Goal: Task Accomplishment & Management: Use online tool/utility

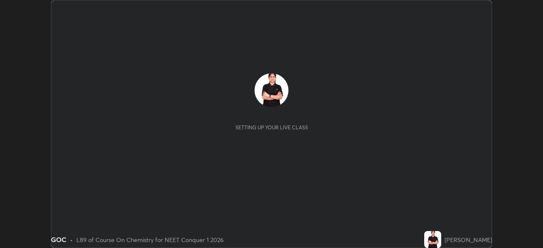
scroll to position [248, 543]
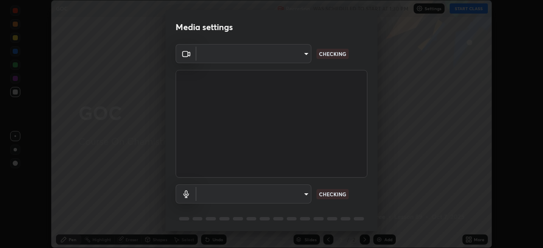
type input "878bb5f6a99355e2393efba74ceef3b3f7716bef1db07c11a5baaa90f242d193"
type input "default"
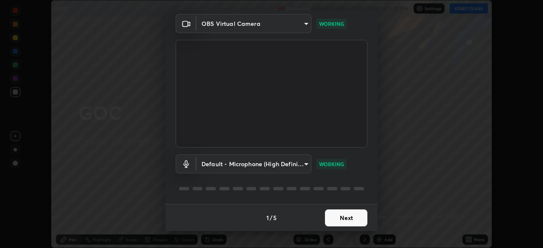
click at [350, 219] on button "Next" at bounding box center [346, 218] width 42 height 17
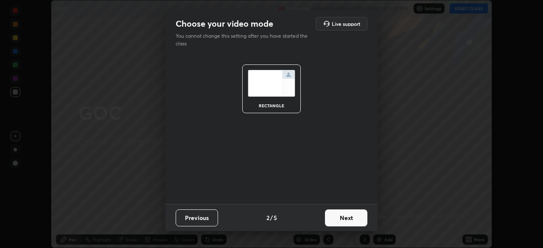
click at [350, 219] on button "Next" at bounding box center [346, 218] width 42 height 17
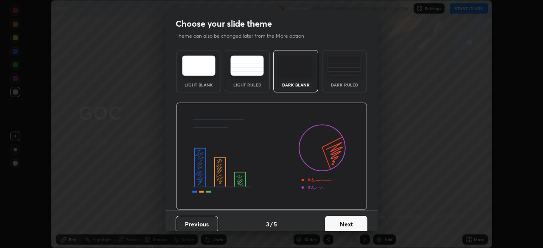
click at [355, 226] on button "Next" at bounding box center [346, 224] width 42 height 17
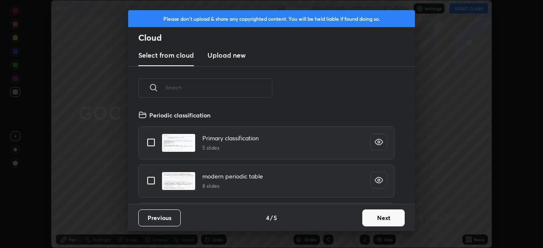
click at [375, 220] on button "Next" at bounding box center [383, 218] width 42 height 17
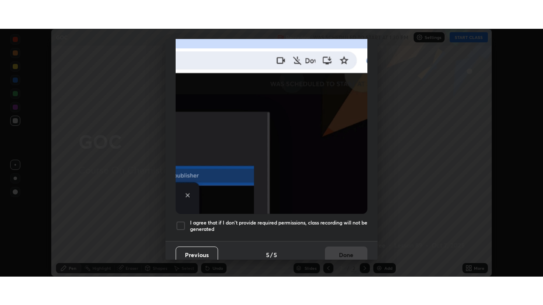
scroll to position [203, 0]
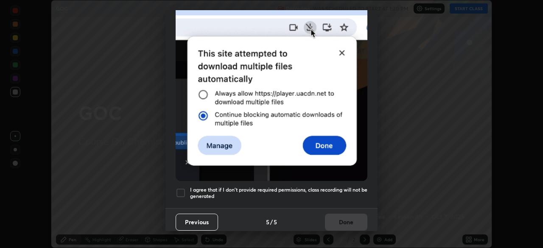
click at [184, 188] on div at bounding box center [181, 193] width 10 height 10
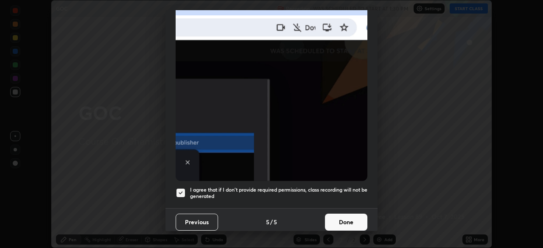
click at [349, 218] on button "Done" at bounding box center [346, 222] width 42 height 17
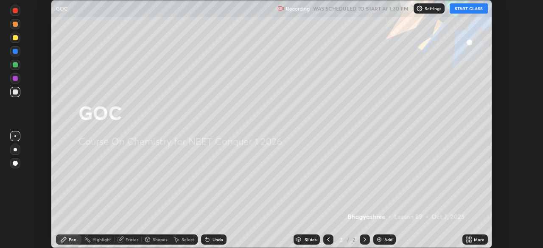
click at [477, 8] on button "START CLASS" at bounding box center [469, 8] width 38 height 10
click at [474, 237] on div "More" at bounding box center [479, 239] width 11 height 4
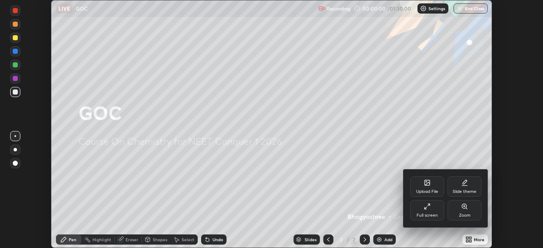
click at [427, 208] on icon at bounding box center [427, 206] width 7 height 7
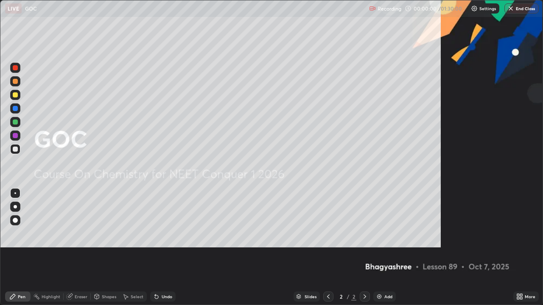
scroll to position [305, 543]
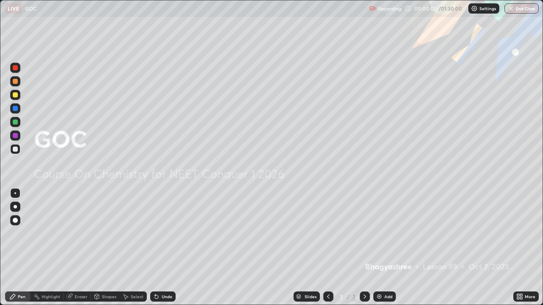
click at [383, 248] on div "Add" at bounding box center [384, 297] width 22 height 10
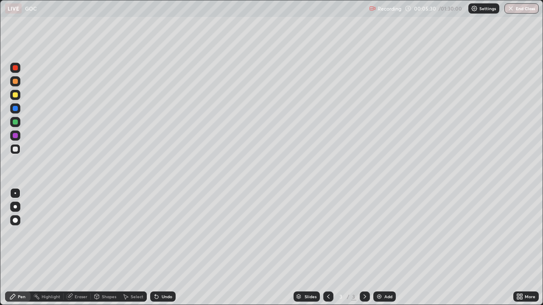
click at [14, 95] on div at bounding box center [15, 94] width 5 height 5
click at [16, 148] on div at bounding box center [15, 149] width 5 height 5
click at [19, 138] on div at bounding box center [15, 136] width 10 height 10
click at [18, 106] on div at bounding box center [15, 108] width 10 height 10
click at [15, 134] on div at bounding box center [15, 135] width 5 height 5
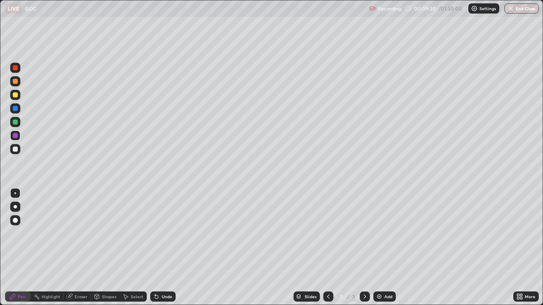
click at [82, 248] on div "Eraser" at bounding box center [77, 297] width 27 height 10
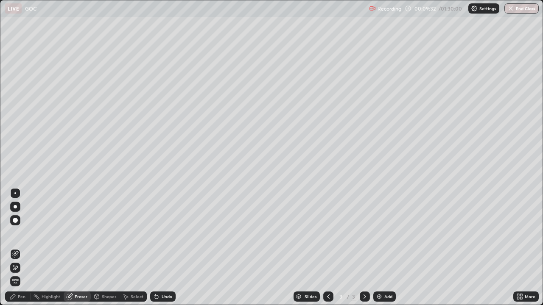
click at [27, 248] on div "Pen" at bounding box center [17, 297] width 25 height 10
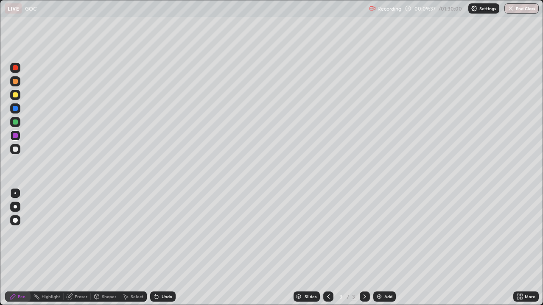
click at [76, 248] on div "Eraser" at bounding box center [81, 297] width 13 height 4
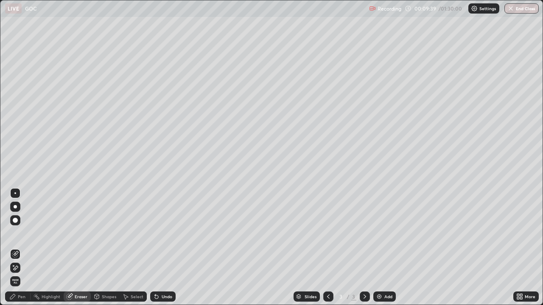
click at [19, 248] on div "Pen" at bounding box center [22, 297] width 8 height 4
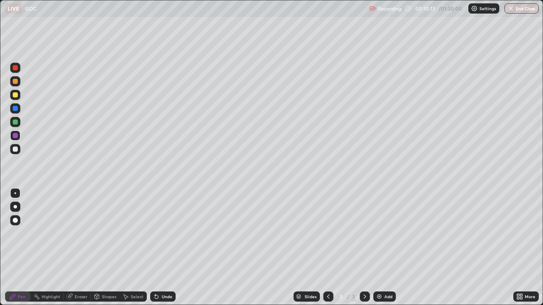
click at [129, 248] on div "Select" at bounding box center [133, 297] width 27 height 10
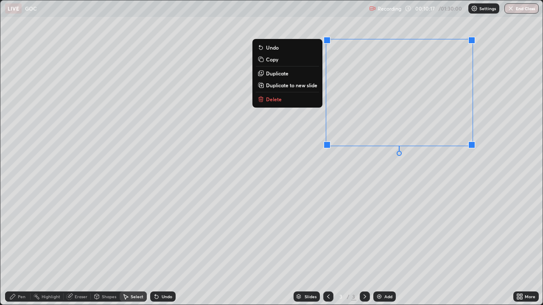
click at [279, 102] on p "Delete" at bounding box center [274, 99] width 16 height 7
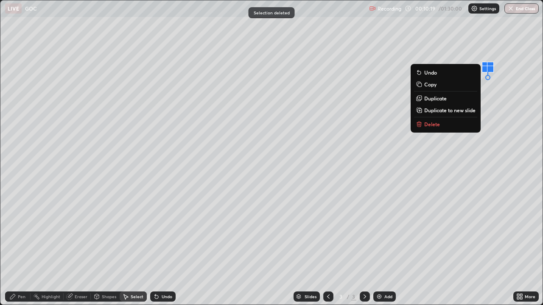
click at [435, 124] on p "Delete" at bounding box center [432, 124] width 16 height 7
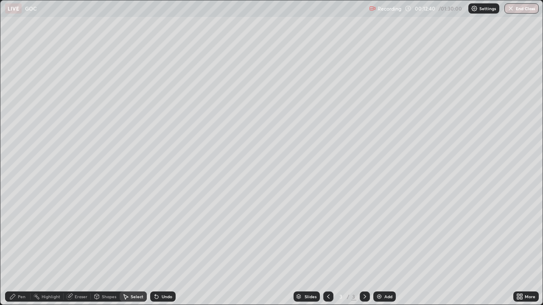
click at [386, 248] on div "Add" at bounding box center [388, 297] width 8 height 4
click at [17, 248] on div "Pen" at bounding box center [17, 297] width 25 height 10
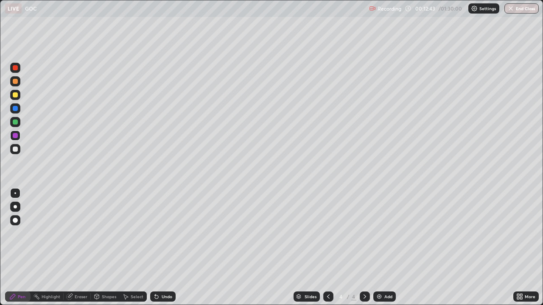
click at [15, 147] on div at bounding box center [15, 149] width 5 height 5
click at [14, 109] on div at bounding box center [15, 108] width 5 height 5
click at [17, 137] on div at bounding box center [15, 135] width 5 height 5
click at [15, 108] on div at bounding box center [15, 108] width 5 height 5
click at [76, 248] on div "Eraser" at bounding box center [77, 297] width 27 height 10
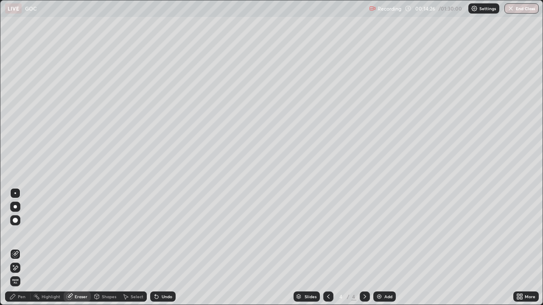
click at [18, 248] on div "Pen" at bounding box center [22, 297] width 8 height 4
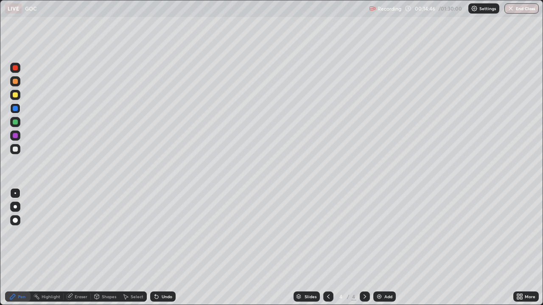
click at [15, 136] on div at bounding box center [15, 135] width 5 height 5
click at [158, 248] on div "Undo" at bounding box center [162, 297] width 25 height 10
click at [162, 248] on div "Undo" at bounding box center [162, 297] width 25 height 10
click at [166, 248] on div "Undo" at bounding box center [162, 297] width 25 height 10
click at [165, 248] on div "Undo" at bounding box center [162, 297] width 25 height 10
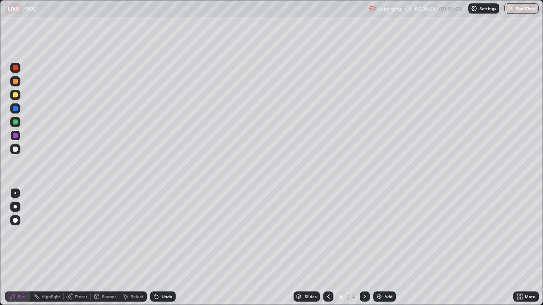
click at [134, 248] on div "Select" at bounding box center [137, 297] width 13 height 4
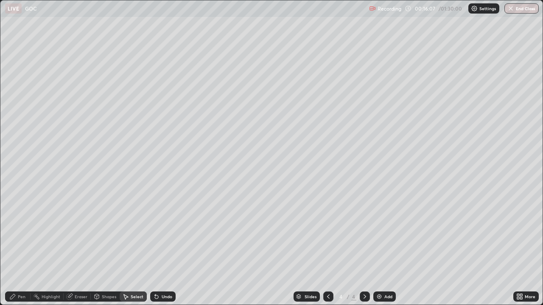
click at [130, 248] on div "Select" at bounding box center [133, 297] width 27 height 10
click at [129, 248] on div "Select" at bounding box center [133, 297] width 27 height 10
click at [164, 248] on div "Undo" at bounding box center [167, 297] width 11 height 4
click at [161, 248] on div "Undo" at bounding box center [162, 297] width 25 height 10
click at [17, 248] on div "Pen" at bounding box center [17, 297] width 25 height 10
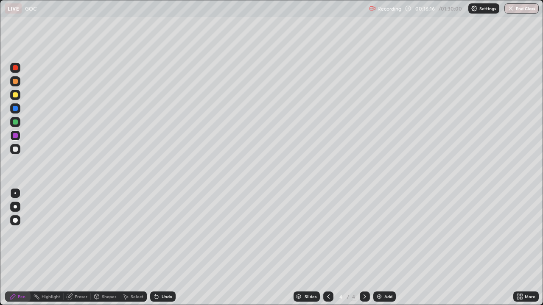
click at [14, 107] on div at bounding box center [15, 108] width 5 height 5
click at [381, 248] on img at bounding box center [379, 296] width 7 height 7
click at [20, 147] on div at bounding box center [15, 149] width 10 height 10
click at [159, 248] on div "Undo" at bounding box center [162, 297] width 25 height 10
click at [17, 136] on div at bounding box center [15, 135] width 5 height 5
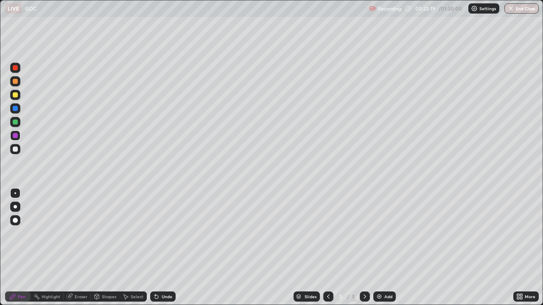
click at [13, 153] on div at bounding box center [15, 149] width 10 height 10
click at [17, 95] on div at bounding box center [15, 94] width 5 height 5
click at [15, 123] on div at bounding box center [15, 122] width 5 height 5
click at [379, 248] on img at bounding box center [379, 296] width 7 height 7
click at [326, 248] on icon at bounding box center [328, 296] width 7 height 7
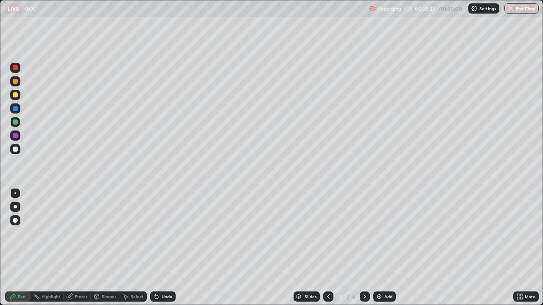
click at [124, 248] on icon at bounding box center [126, 297] width 5 height 5
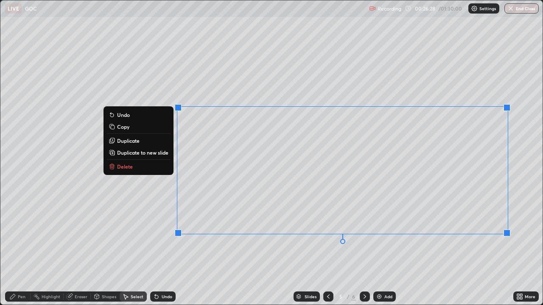
click at [156, 153] on p "Duplicate to new slide" at bounding box center [142, 152] width 51 height 7
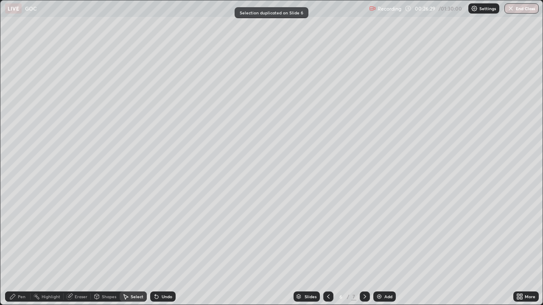
click at [78, 248] on div "Eraser" at bounding box center [81, 297] width 13 height 4
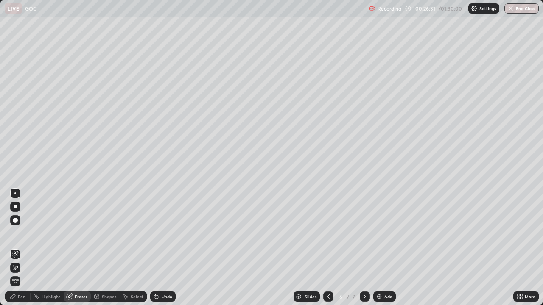
click at [24, 248] on div "Pen" at bounding box center [22, 297] width 8 height 4
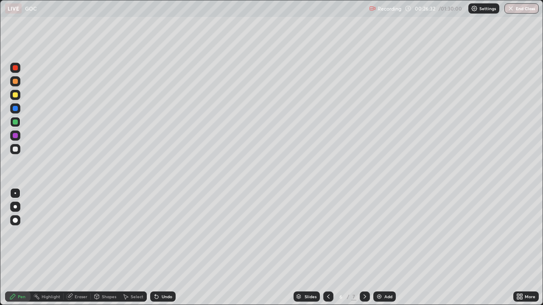
click at [14, 150] on div at bounding box center [15, 149] width 5 height 5
click at [14, 93] on div at bounding box center [15, 94] width 5 height 5
click at [156, 248] on icon at bounding box center [156, 297] width 3 height 3
click at [155, 248] on icon at bounding box center [156, 297] width 3 height 3
click at [157, 248] on icon at bounding box center [156, 297] width 3 height 3
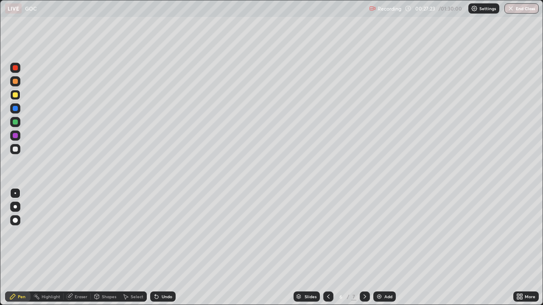
click at [155, 248] on icon at bounding box center [156, 297] width 3 height 3
click at [158, 248] on icon at bounding box center [156, 296] width 7 height 7
click at [155, 248] on icon at bounding box center [156, 297] width 3 height 3
click at [160, 248] on div "Undo" at bounding box center [162, 297] width 25 height 10
click at [157, 248] on icon at bounding box center [156, 296] width 7 height 7
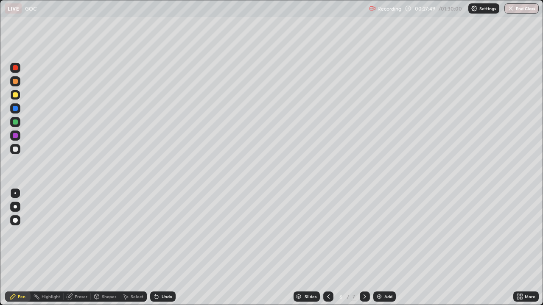
click at [156, 248] on div "Undo" at bounding box center [162, 297] width 25 height 10
click at [160, 248] on div "Undo" at bounding box center [162, 297] width 25 height 10
click at [19, 120] on div at bounding box center [15, 122] width 10 height 10
click at [364, 248] on div at bounding box center [365, 297] width 10 height 10
click at [16, 149] on div at bounding box center [15, 149] width 5 height 5
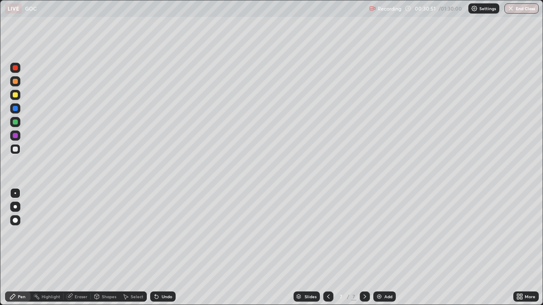
click at [158, 248] on icon at bounding box center [156, 296] width 7 height 7
click at [157, 248] on icon at bounding box center [156, 296] width 7 height 7
click at [16, 96] on div at bounding box center [15, 94] width 5 height 5
click at [16, 149] on div at bounding box center [15, 149] width 5 height 5
click at [15, 109] on div at bounding box center [15, 108] width 5 height 5
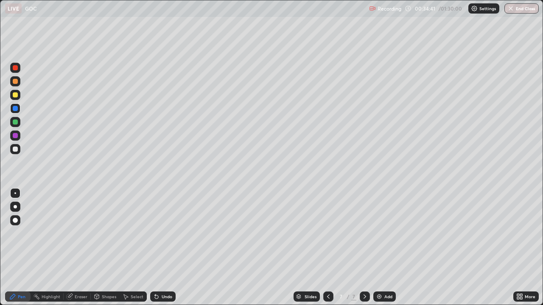
click at [378, 248] on img at bounding box center [379, 296] width 7 height 7
click at [16, 149] on div at bounding box center [15, 149] width 5 height 5
click at [17, 138] on div at bounding box center [15, 136] width 10 height 10
click at [17, 121] on div at bounding box center [15, 122] width 5 height 5
click at [14, 148] on div at bounding box center [15, 149] width 5 height 5
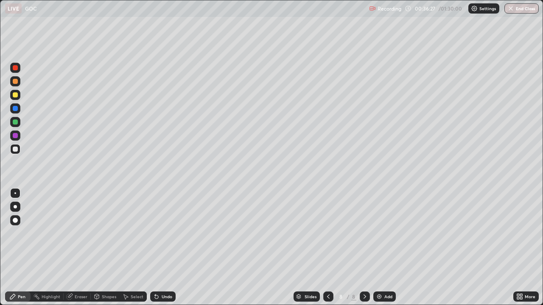
click at [16, 95] on div at bounding box center [15, 94] width 5 height 5
click at [16, 151] on div at bounding box center [15, 149] width 5 height 5
click at [74, 248] on div "Eraser" at bounding box center [77, 297] width 27 height 10
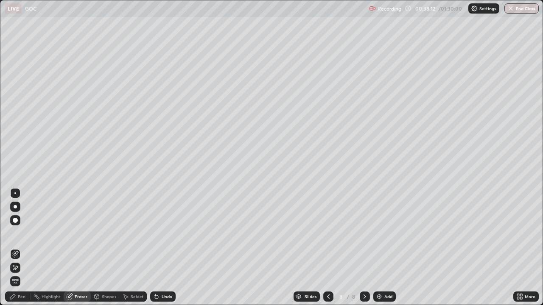
click at [17, 248] on div "Pen" at bounding box center [17, 297] width 25 height 10
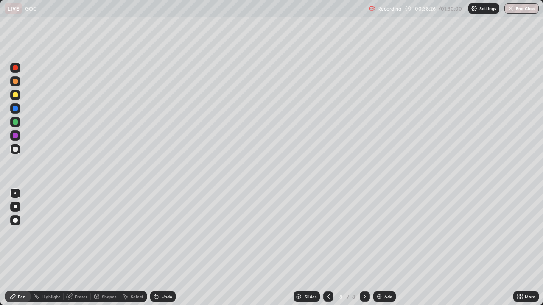
click at [129, 248] on div "Select" at bounding box center [133, 297] width 27 height 10
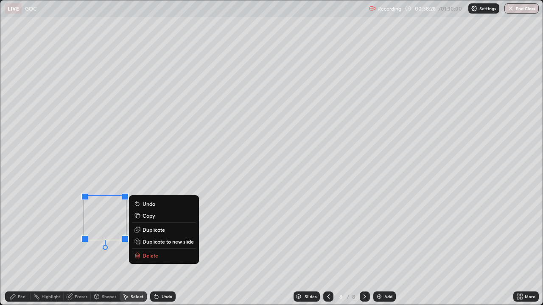
click at [160, 248] on button "Delete" at bounding box center [163, 256] width 63 height 10
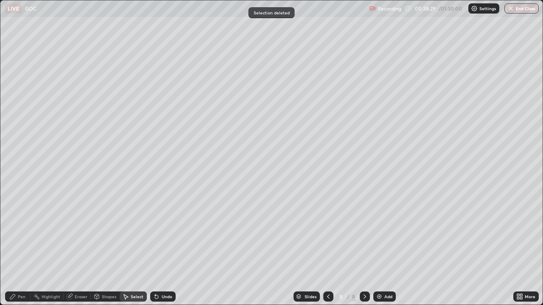
click at [21, 248] on div "Pen" at bounding box center [17, 297] width 25 height 10
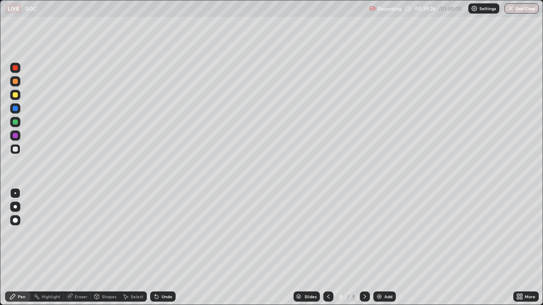
click at [17, 139] on div at bounding box center [15, 136] width 10 height 10
click at [14, 149] on div at bounding box center [15, 149] width 5 height 5
click at [16, 139] on div at bounding box center [15, 136] width 10 height 10
click at [386, 248] on div "Add" at bounding box center [388, 297] width 8 height 4
click at [17, 148] on div at bounding box center [15, 149] width 5 height 5
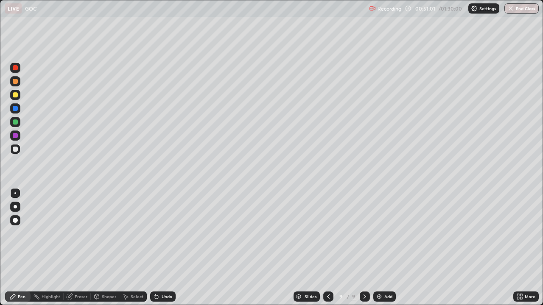
click at [15, 136] on div at bounding box center [15, 135] width 5 height 5
click at [16, 149] on div at bounding box center [15, 149] width 5 height 5
click at [16, 134] on div at bounding box center [15, 135] width 5 height 5
click at [78, 248] on div "Eraser" at bounding box center [77, 297] width 27 height 10
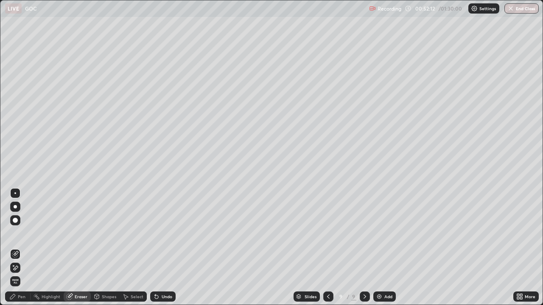
click at [18, 248] on div "Pen" at bounding box center [22, 297] width 8 height 4
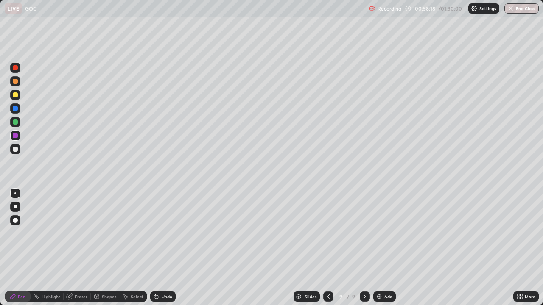
click at [385, 248] on div "Add" at bounding box center [388, 297] width 8 height 4
click at [17, 148] on div at bounding box center [15, 149] width 5 height 5
click at [14, 139] on div at bounding box center [15, 136] width 10 height 10
click at [16, 150] on div at bounding box center [15, 149] width 5 height 5
click at [17, 95] on div at bounding box center [15, 94] width 5 height 5
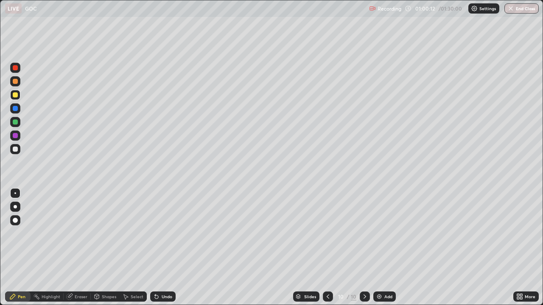
click at [17, 137] on div at bounding box center [15, 135] width 5 height 5
click at [16, 110] on div at bounding box center [15, 108] width 5 height 5
click at [383, 248] on div "Add" at bounding box center [384, 297] width 22 height 10
click at [21, 248] on div "Pen" at bounding box center [22, 297] width 8 height 4
click at [17, 97] on div at bounding box center [15, 94] width 5 height 5
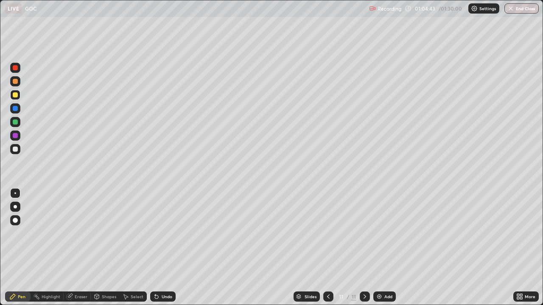
click at [15, 148] on div at bounding box center [15, 149] width 5 height 5
click at [15, 109] on div at bounding box center [15, 108] width 5 height 5
click at [17, 94] on div at bounding box center [15, 94] width 5 height 5
click at [19, 150] on div at bounding box center [15, 149] width 10 height 10
click at [157, 248] on icon at bounding box center [156, 296] width 7 height 7
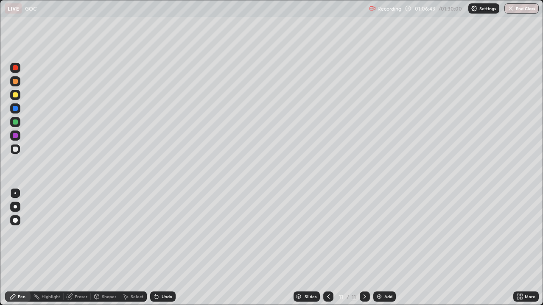
click at [16, 137] on div at bounding box center [15, 135] width 5 height 5
click at [16, 110] on div at bounding box center [15, 108] width 5 height 5
click at [379, 248] on img at bounding box center [379, 296] width 7 height 7
click at [15, 95] on div at bounding box center [15, 94] width 5 height 5
click at [14, 148] on div at bounding box center [15, 149] width 5 height 5
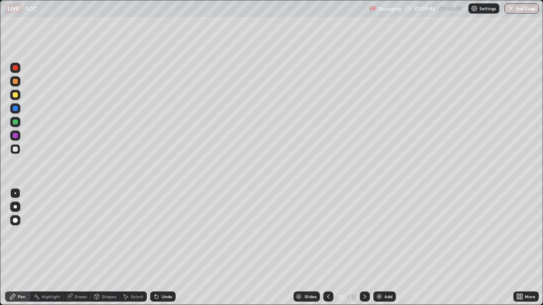
click at [15, 94] on div at bounding box center [15, 94] width 5 height 5
click at [16, 149] on div at bounding box center [15, 149] width 5 height 5
click at [131, 248] on div "Select" at bounding box center [137, 297] width 13 height 4
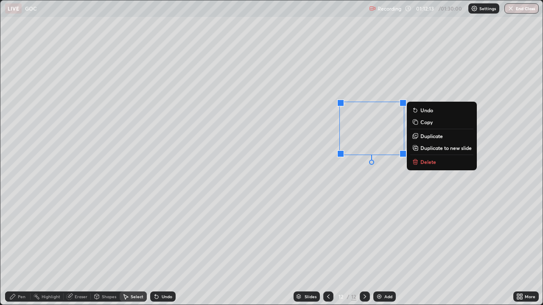
click at [427, 165] on p "Delete" at bounding box center [428, 162] width 16 height 7
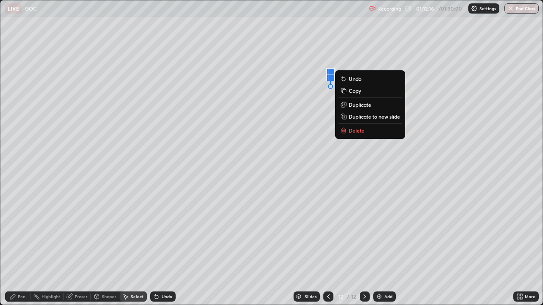
click at [355, 132] on p "Delete" at bounding box center [357, 130] width 16 height 7
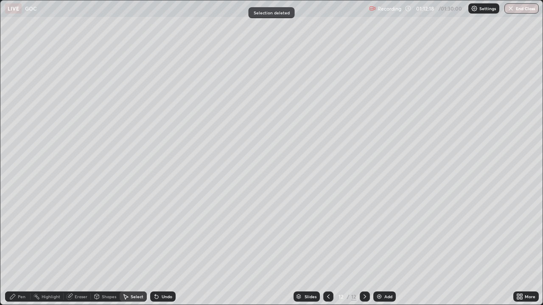
click at [80, 248] on div "Eraser" at bounding box center [77, 297] width 27 height 10
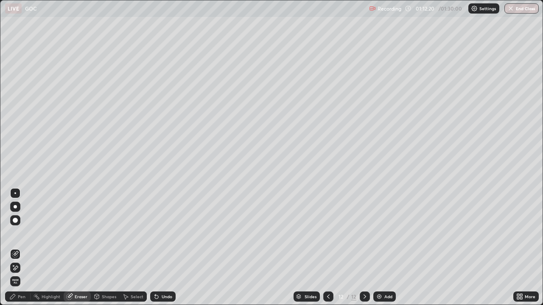
click at [18, 248] on div "Pen" at bounding box center [17, 297] width 25 height 10
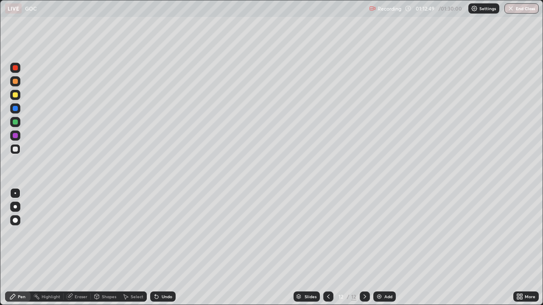
click at [132, 248] on div "Select" at bounding box center [137, 297] width 13 height 4
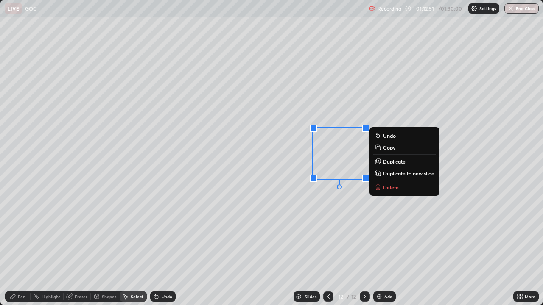
click at [387, 190] on p "Delete" at bounding box center [391, 187] width 16 height 7
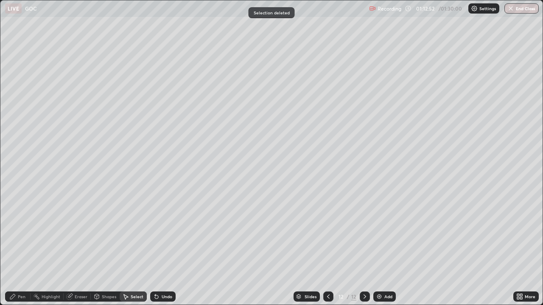
click at [19, 248] on div "Pen" at bounding box center [22, 297] width 8 height 4
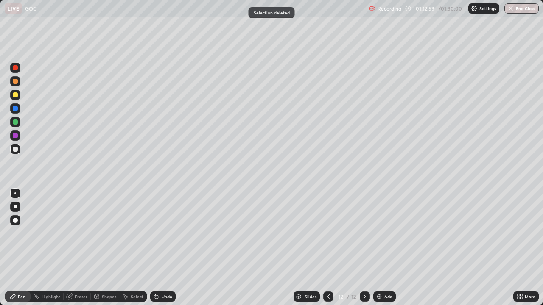
click at [15, 96] on div at bounding box center [15, 94] width 5 height 5
click at [20, 151] on div at bounding box center [15, 149] width 10 height 10
click at [18, 136] on div at bounding box center [15, 136] width 10 height 10
click at [17, 96] on div at bounding box center [15, 94] width 5 height 5
click at [516, 8] on button "End Class" at bounding box center [522, 8] width 34 height 10
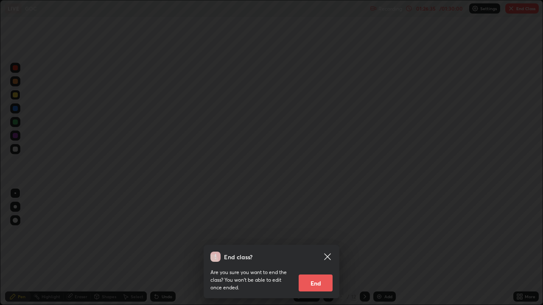
click at [307, 248] on button "End" at bounding box center [316, 283] width 34 height 17
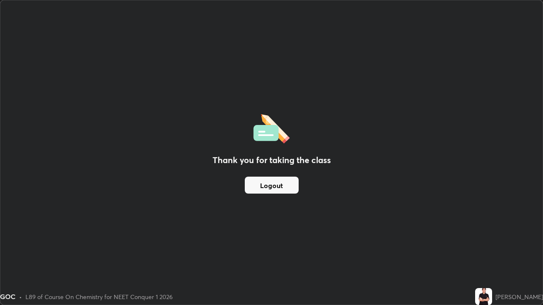
click at [307, 248] on div "Thank you for taking the class Logout" at bounding box center [271, 152] width 542 height 305
click at [289, 184] on button "Logout" at bounding box center [272, 185] width 54 height 17
